Goal: Task Accomplishment & Management: Use online tool/utility

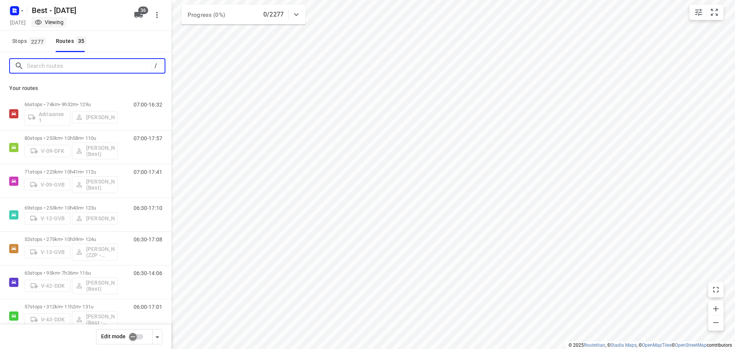
click at [115, 69] on input "Search routes" at bounding box center [89, 66] width 125 height 12
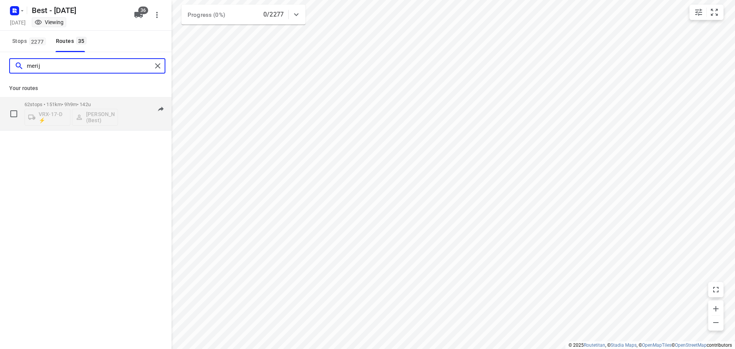
type input "merij"
click at [116, 99] on div "62 stops • 151km • 9h9m • 142u VRX-17-D ⚡ [PERSON_NAME] (Best)" at bounding box center [70, 114] width 93 height 32
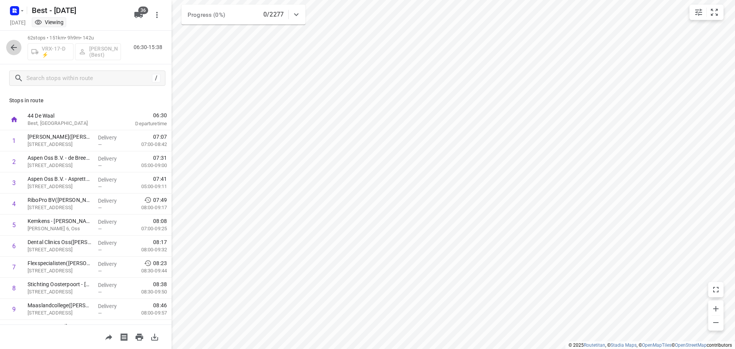
click at [16, 51] on icon "button" at bounding box center [13, 47] width 9 height 9
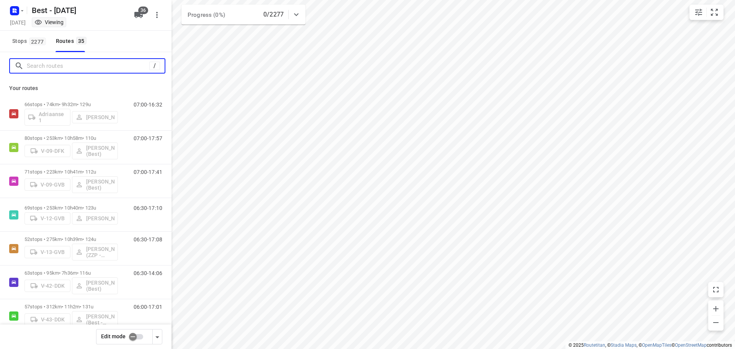
click at [49, 63] on input "Search routes" at bounding box center [88, 66] width 122 height 12
type input "o"
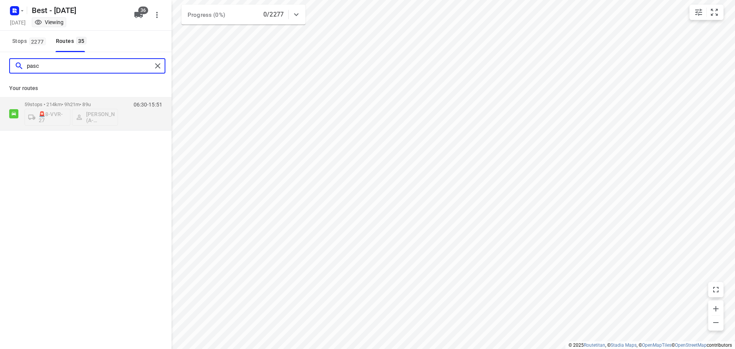
type input "pasc"
click at [148, 132] on div "pasc Your routes 59 stops • 214km • 9h21m • 89u 🚨8-VVR-27 [PERSON_NAME] (A-Flex…" at bounding box center [85, 211] width 171 height 318
click at [146, 115] on div "06:30-15:51" at bounding box center [143, 115] width 38 height 28
drag, startPoint x: 163, startPoint y: 61, endPoint x: 158, endPoint y: 260, distance: 198.6
click at [163, 61] on div at bounding box center [159, 65] width 14 height 11
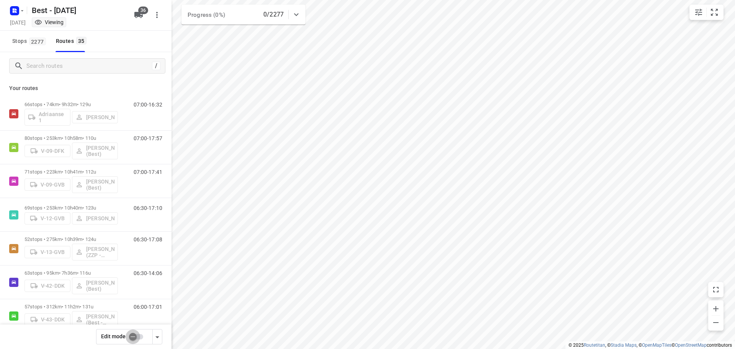
click at [130, 341] on input "checkbox" at bounding box center [133, 336] width 44 height 15
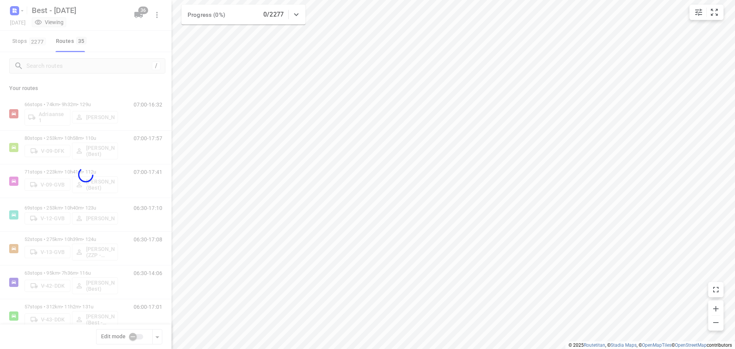
checkbox input "true"
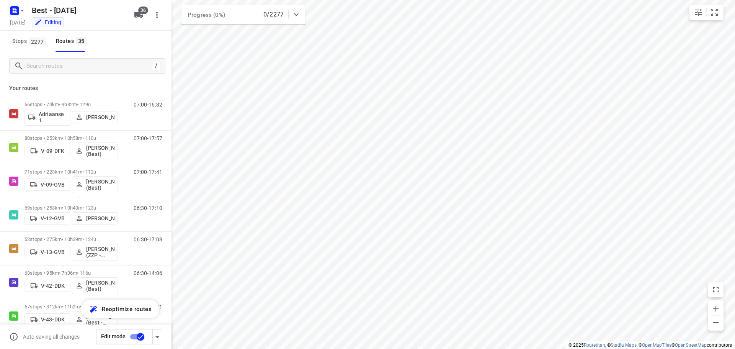
click at [96, 66] on div at bounding box center [85, 174] width 171 height 349
click at [96, 66] on input "Search routes" at bounding box center [88, 66] width 122 height 12
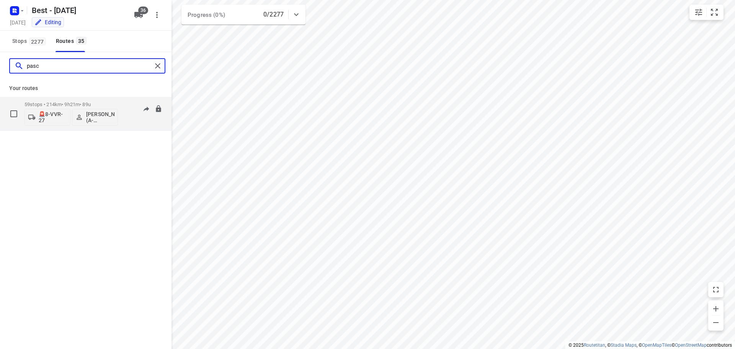
type input "pasc"
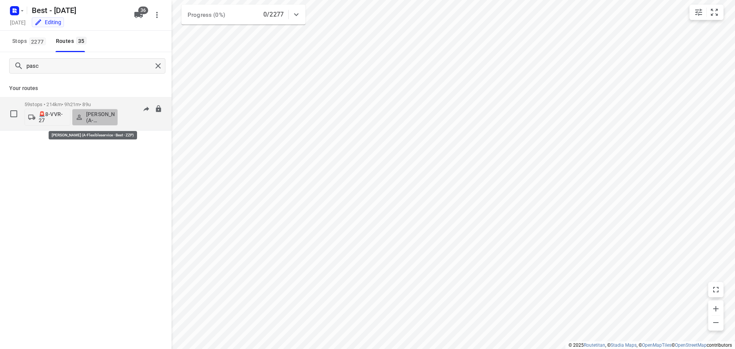
click at [99, 111] on p "[PERSON_NAME] (A-Flexibleservice - Best - ZZP)" at bounding box center [100, 117] width 28 height 12
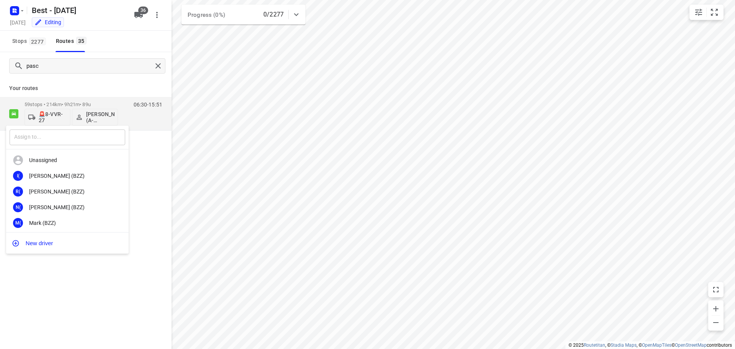
click at [60, 133] on input "text" at bounding box center [68, 137] width 116 height 16
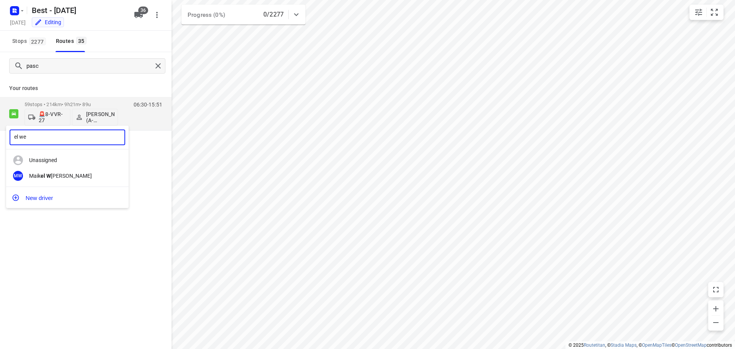
type input "el wer"
type input "a"
type input "el we"
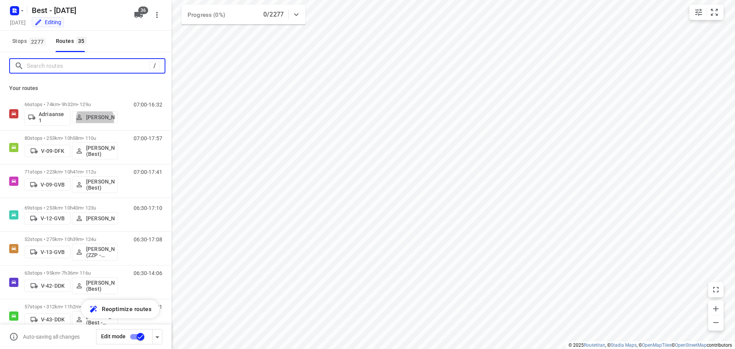
click at [91, 68] on input "Search routes" at bounding box center [88, 66] width 122 height 12
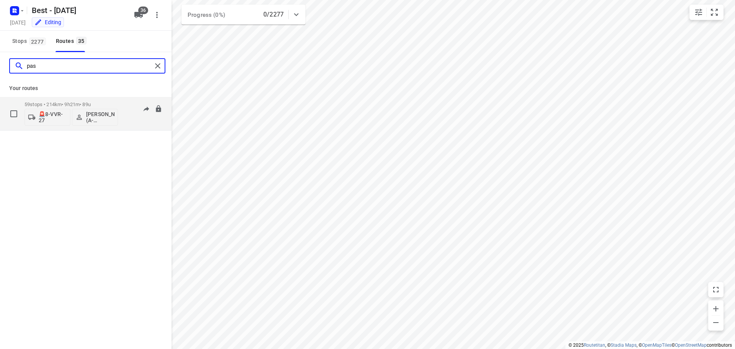
type input "pas"
click at [101, 125] on button "[PERSON_NAME] (A-Flexibleservice - Best - ZZP)" at bounding box center [95, 117] width 46 height 17
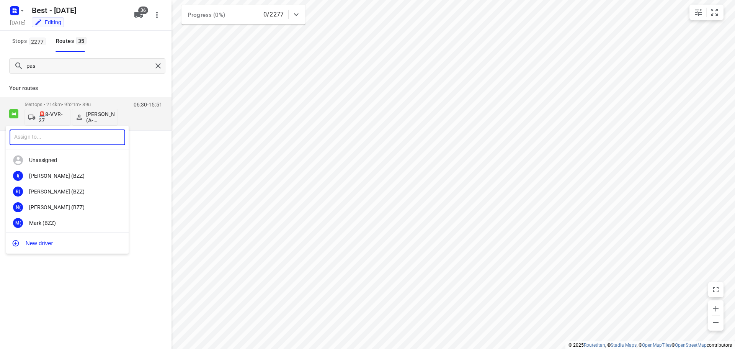
click at [76, 131] on input "text" at bounding box center [68, 137] width 116 height 16
type input "el w"
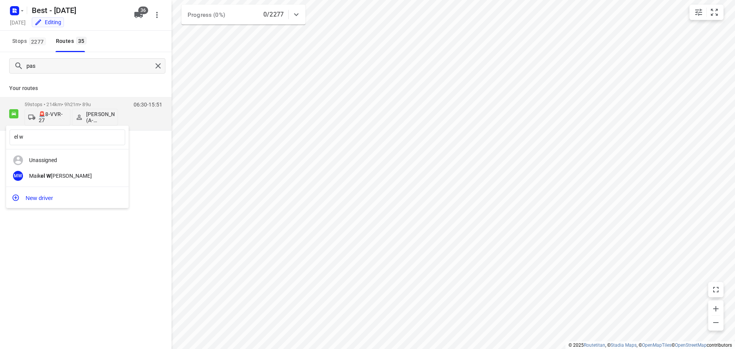
click at [55, 308] on div at bounding box center [367, 174] width 735 height 349
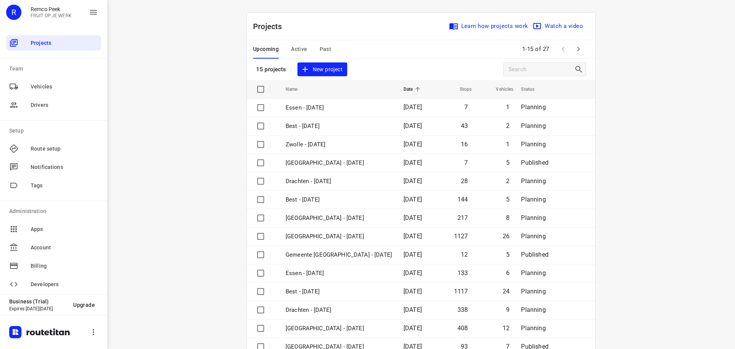
click at [575, 41] on div "Upcoming Active Past 1-15 of 27" at bounding box center [421, 49] width 348 height 18
click at [575, 47] on icon "button" at bounding box center [578, 48] width 9 height 9
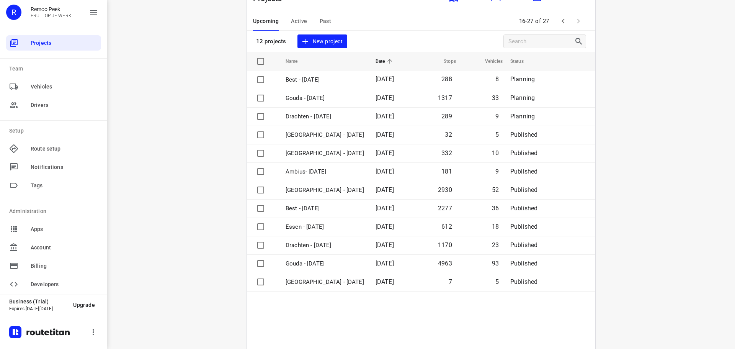
scroll to position [56, 0]
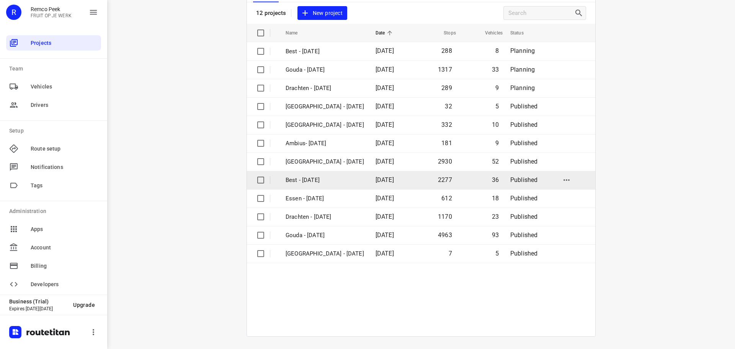
click at [309, 180] on p "Best - [DATE]" at bounding box center [324, 180] width 78 height 9
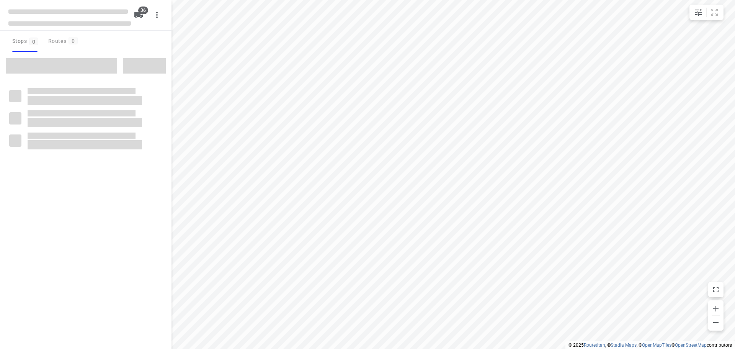
checkbox input "true"
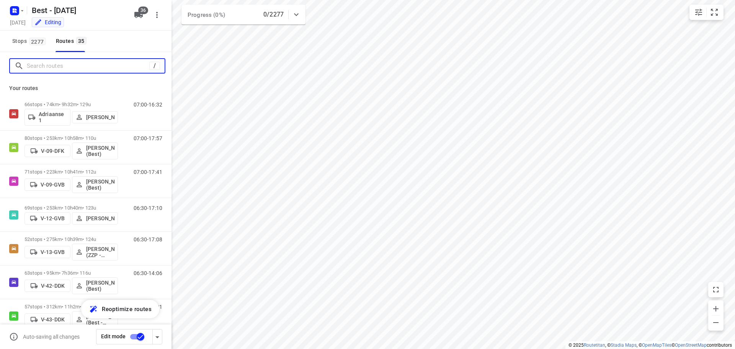
click at [86, 65] on input "Search routes" at bounding box center [88, 66] width 122 height 12
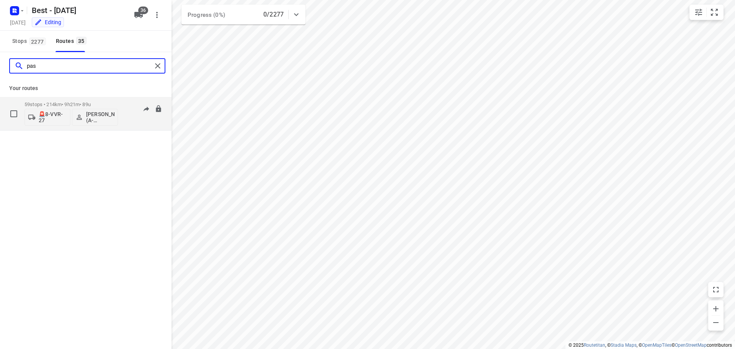
type input "pas"
click at [104, 118] on p "[PERSON_NAME] (A-Flexibleservice - Best - ZZP)" at bounding box center [100, 117] width 28 height 12
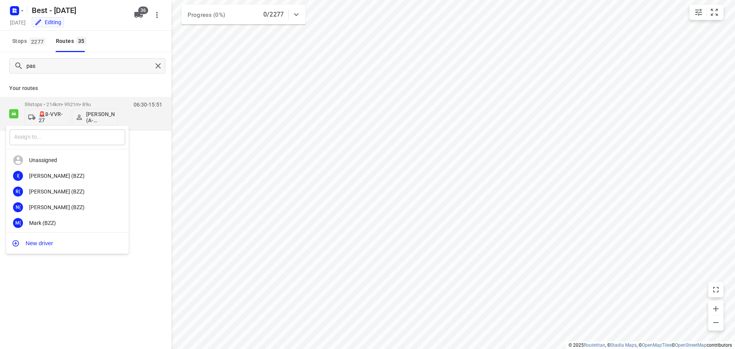
click at [53, 134] on input "text" at bounding box center [68, 137] width 116 height 16
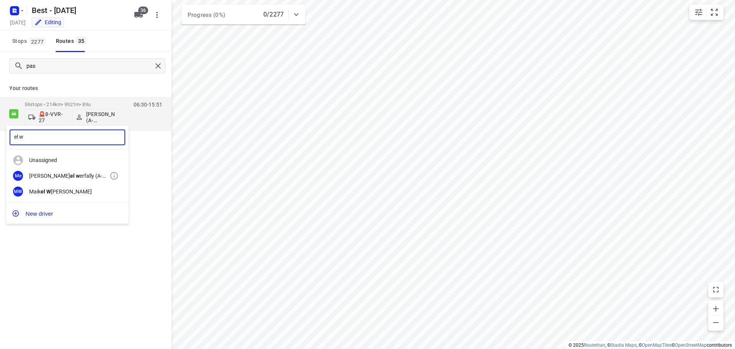
type input "el w"
click at [46, 174] on div "Mohamed el w erfally (A-flexibleservice - Best - ZZP)" at bounding box center [69, 176] width 80 height 6
